Goal: Use online tool/utility: Use online tool/utility

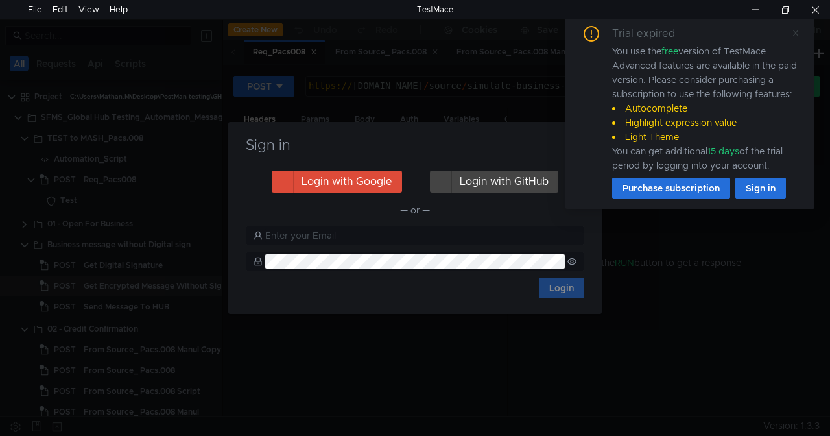
click at [798, 33] on icon at bounding box center [795, 33] width 9 height 9
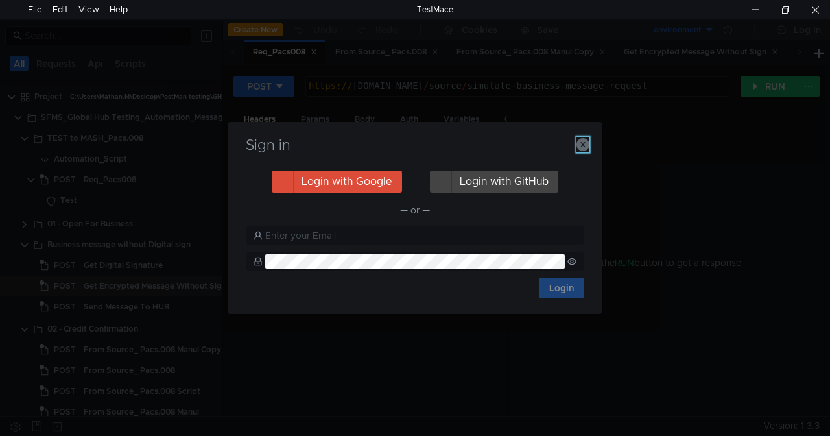
click at [581, 144] on icon "button" at bounding box center [583, 144] width 13 height 13
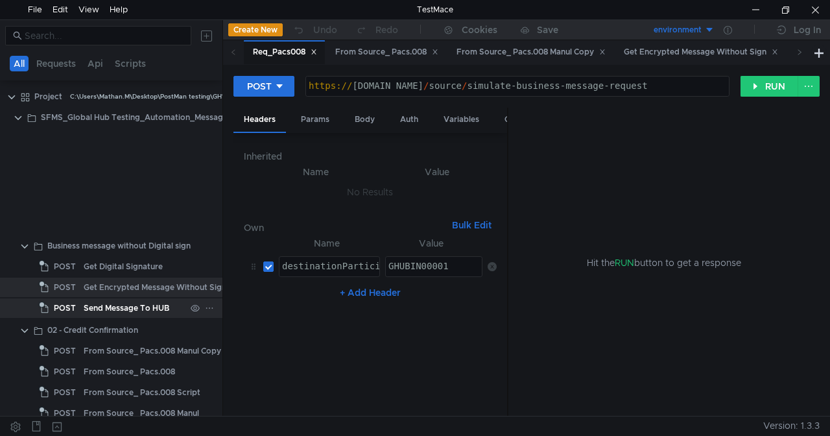
scroll to position [477, 0]
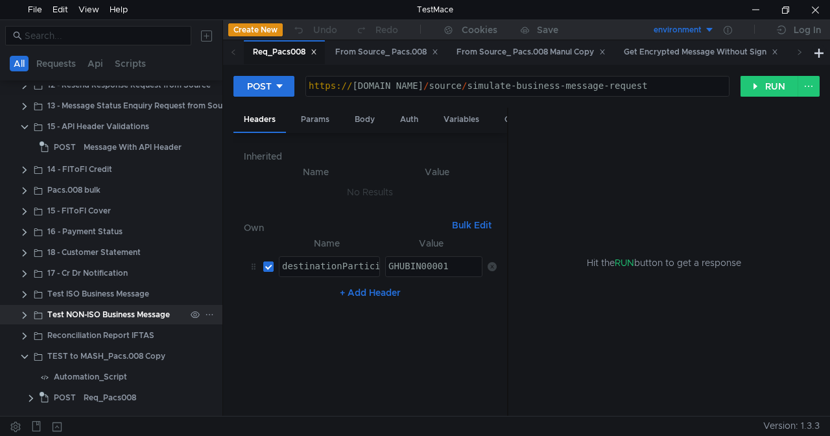
click at [69, 308] on div "Test NON-ISO Business Message" at bounding box center [108, 314] width 123 height 19
drag, startPoint x: 69, startPoint y: 308, endPoint x: 19, endPoint y: 317, distance: 50.1
click at [69, 308] on div "Test NON-ISO Business Message" at bounding box center [108, 314] width 123 height 19
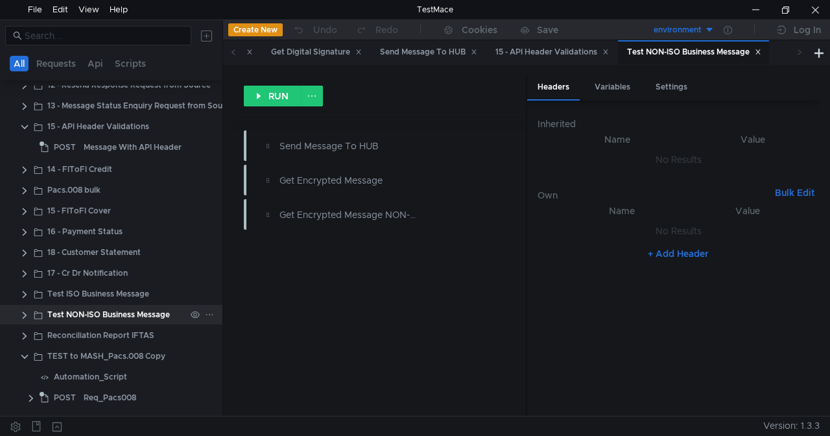
click at [22, 313] on clr-icon at bounding box center [24, 315] width 10 height 10
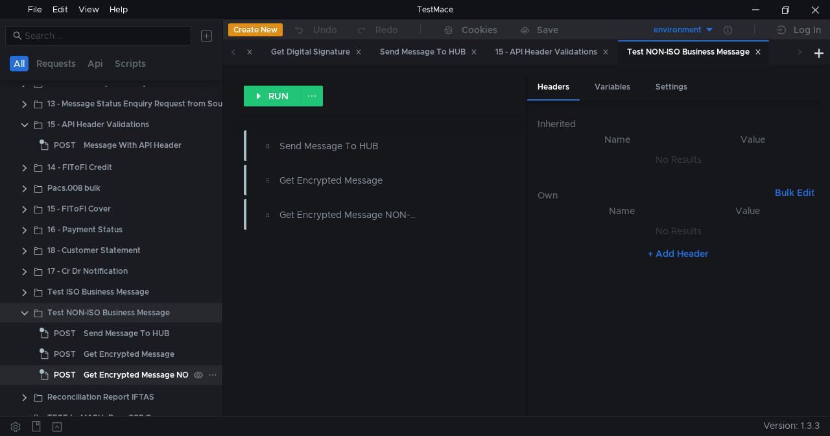
click at [123, 372] on div "Get Encrypted Message NON-ISO" at bounding box center [147, 374] width 127 height 19
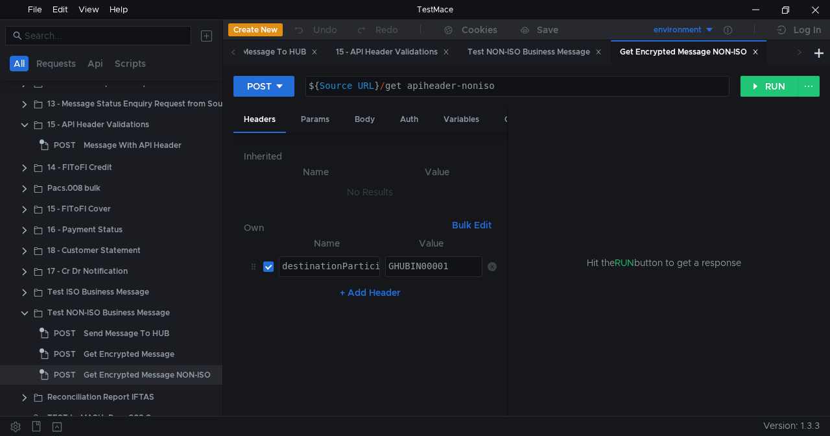
type textarea "${Source_URL}/get_apiheader-noniso"
drag, startPoint x: 462, startPoint y: 88, endPoint x: 542, endPoint y: 92, distance: 79.9
click at [542, 92] on div "${ Source_URL } / get_apiheader-noniso" at bounding box center [517, 95] width 423 height 29
click at [511, 84] on div "${ Source_URL } / get_apiheader-noniso" at bounding box center [517, 86] width 423 height 19
click at [126, 349] on div "Get Encrypted Message" at bounding box center [129, 353] width 91 height 19
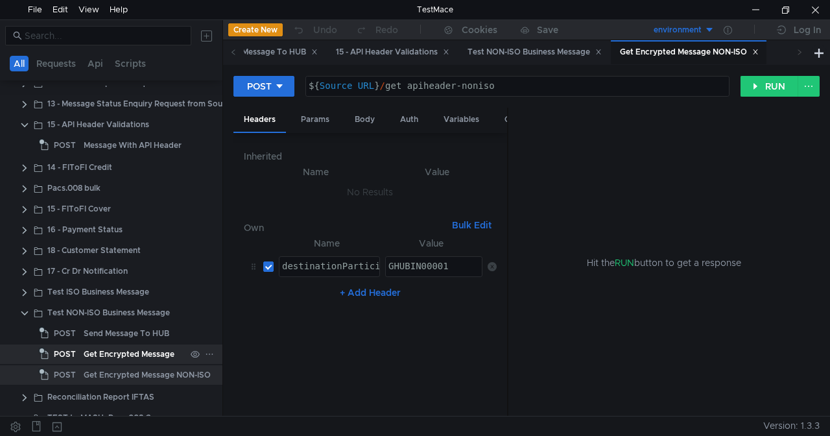
click at [126, 349] on div "Get Encrypted Message" at bounding box center [129, 353] width 91 height 19
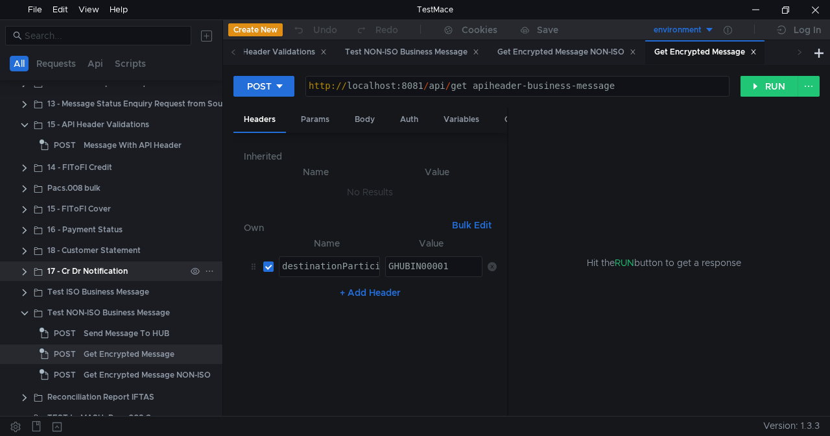
scroll to position [379, 0]
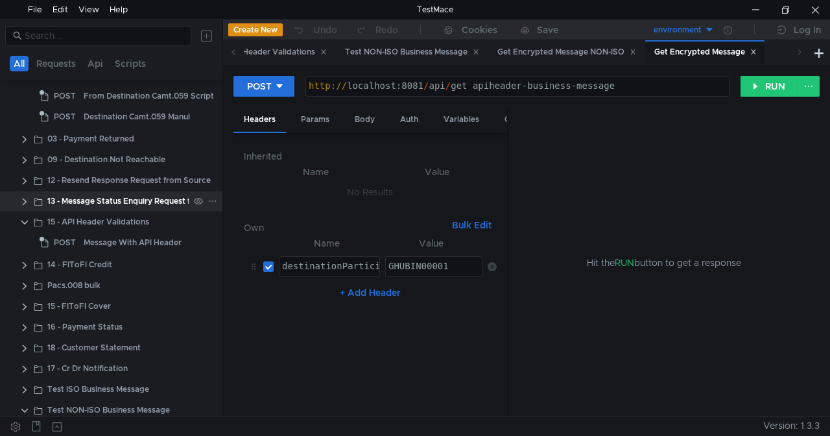
click at [28, 201] on clr-icon at bounding box center [24, 202] width 10 height 10
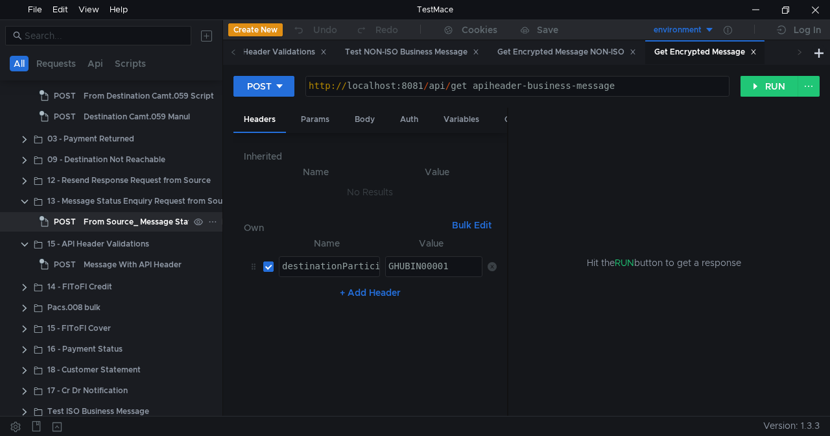
click at [103, 226] on div "From Source_ Message Status Enquiry" at bounding box center [157, 221] width 147 height 19
